Goal: Transaction & Acquisition: Purchase product/service

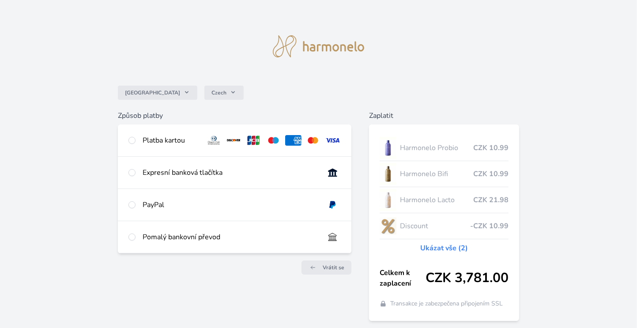
click at [281, 287] on div "Způsob platby Platba kartou Číslo karty <p>Your browser does not support iframe…" at bounding box center [234, 215] width 233 height 210
click at [132, 139] on input "radio" at bounding box center [131, 140] width 7 height 7
radio input "true"
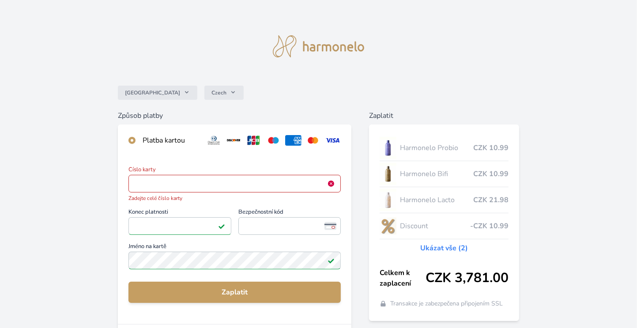
click at [330, 183] on img at bounding box center [330, 183] width 7 height 7
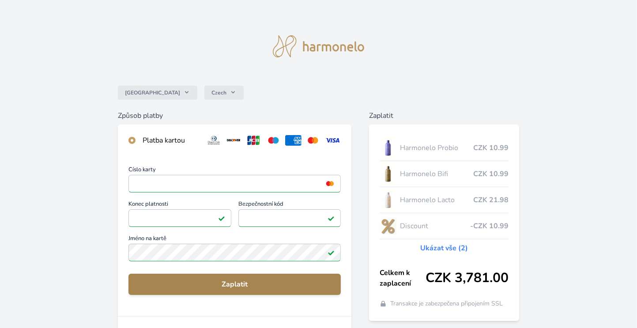
click at [270, 282] on span "Zaplatit" at bounding box center [234, 284] width 198 height 11
